Goal: Find specific page/section: Find specific page/section

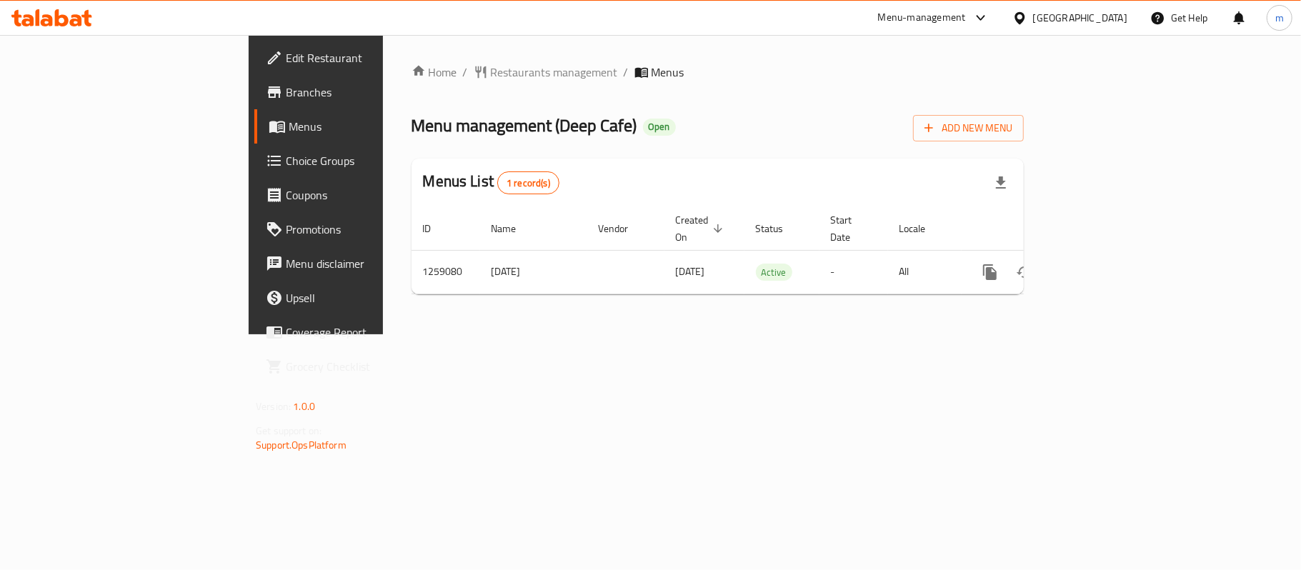
click at [81, 10] on icon at bounding box center [51, 17] width 81 height 17
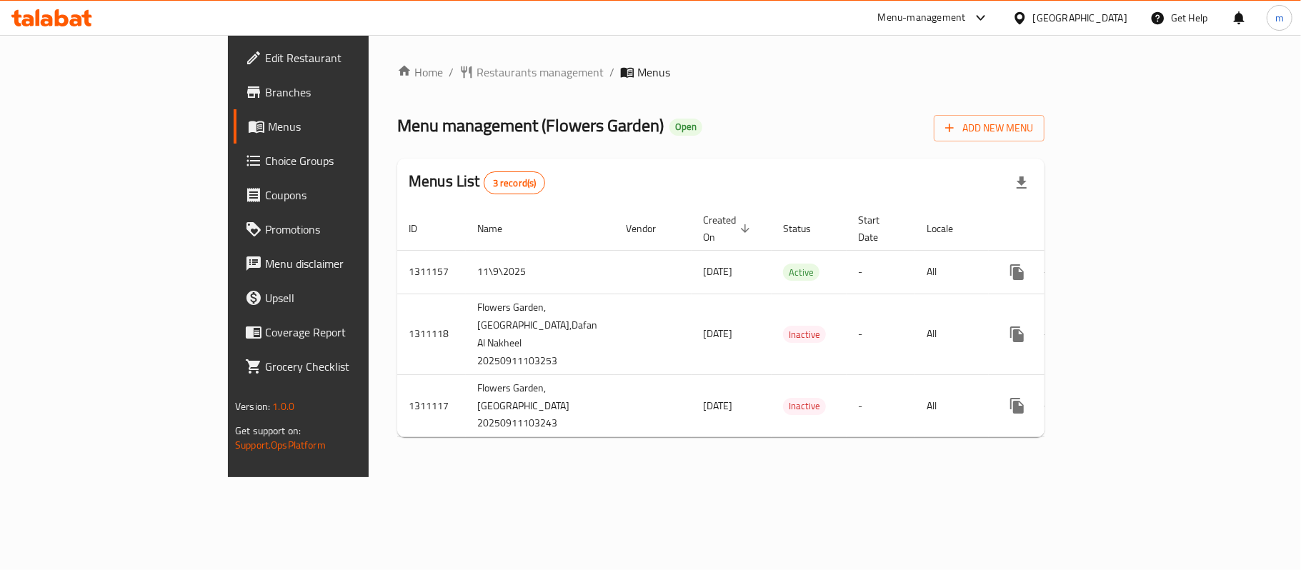
click at [80, 14] on icon at bounding box center [51, 17] width 81 height 17
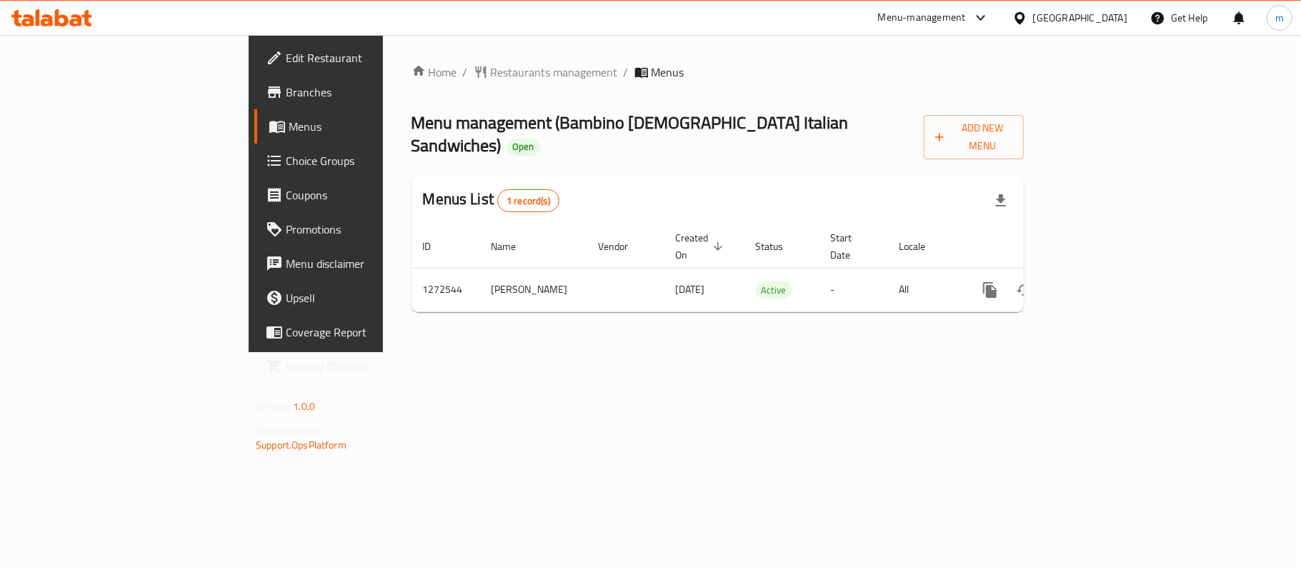
click at [78, 20] on icon at bounding box center [76, 20] width 12 height 12
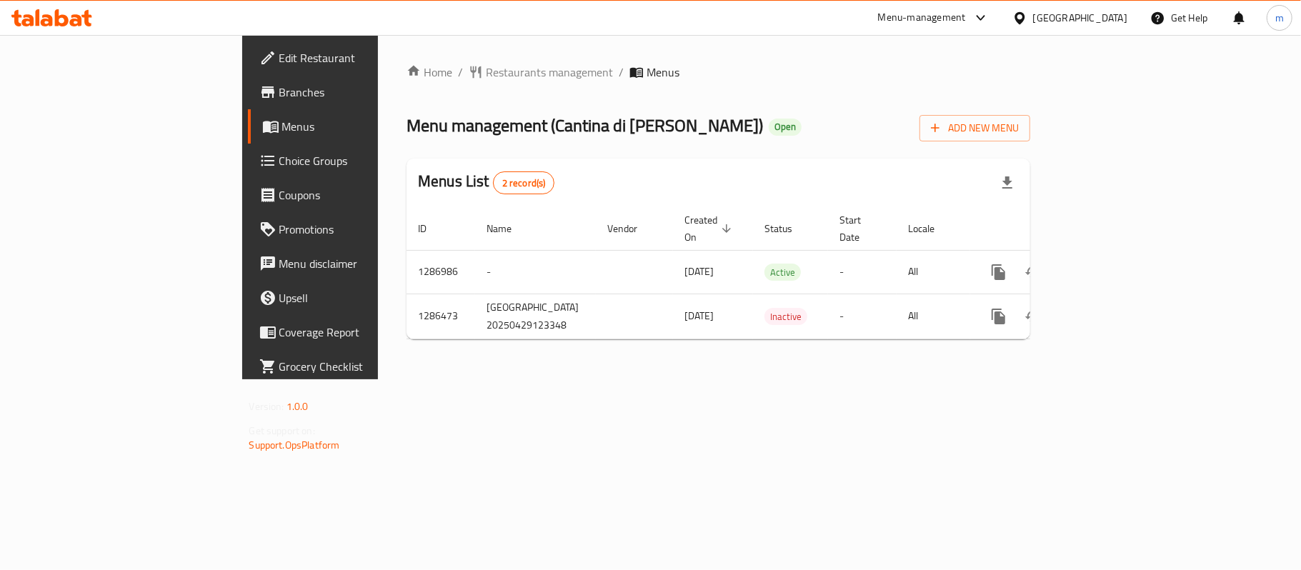
click at [752, 77] on ol "Home / Restaurants management / Menus" at bounding box center [719, 72] width 624 height 17
click at [64, 12] on icon at bounding box center [51, 17] width 81 height 17
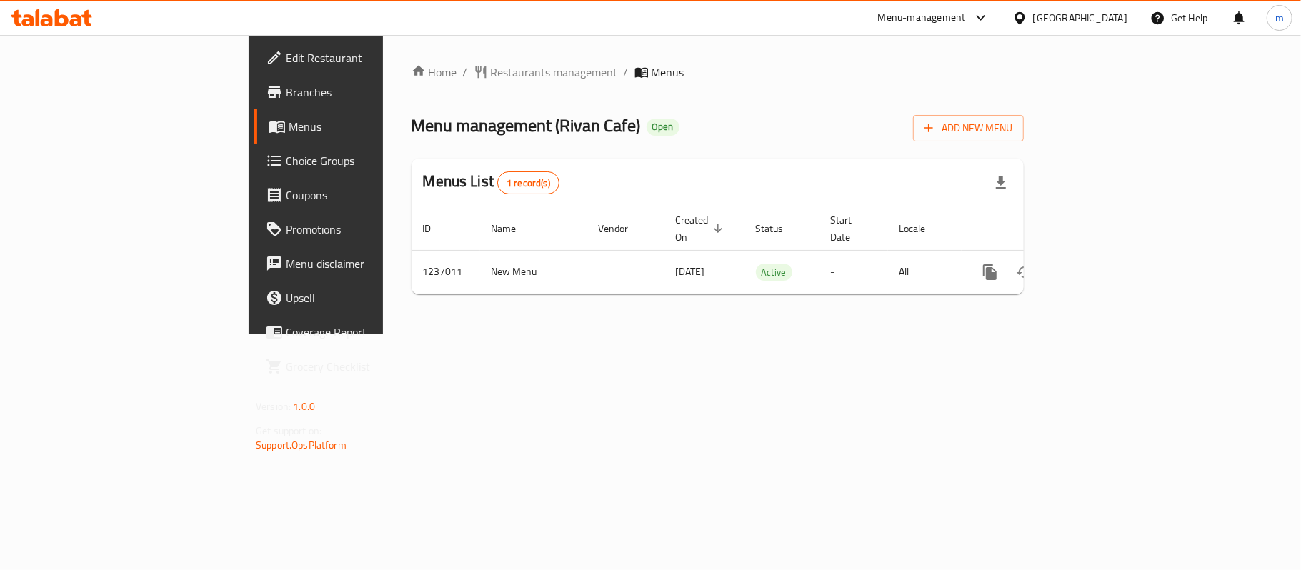
click at [73, 16] on icon at bounding box center [76, 20] width 12 height 12
